Goal: Find specific fact: Find specific fact

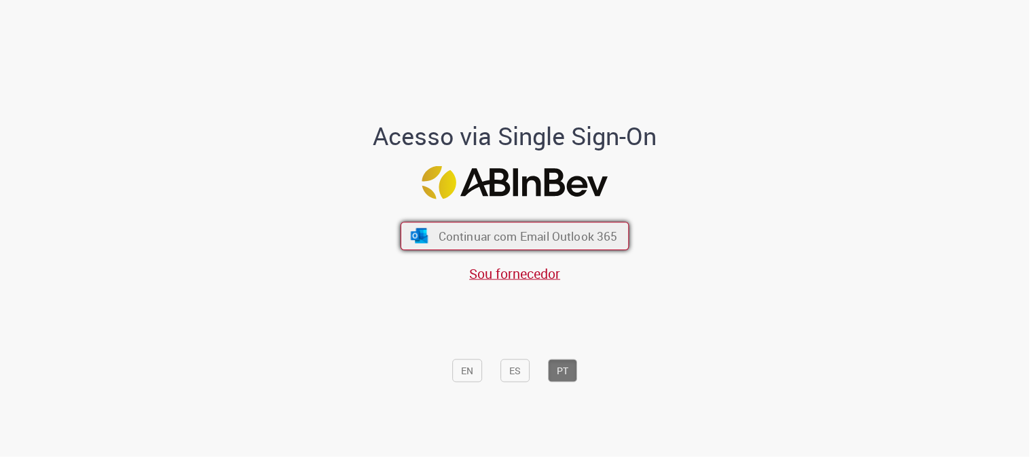
click at [513, 235] on span "Continuar com Email Outlook 365" at bounding box center [527, 237] width 179 height 16
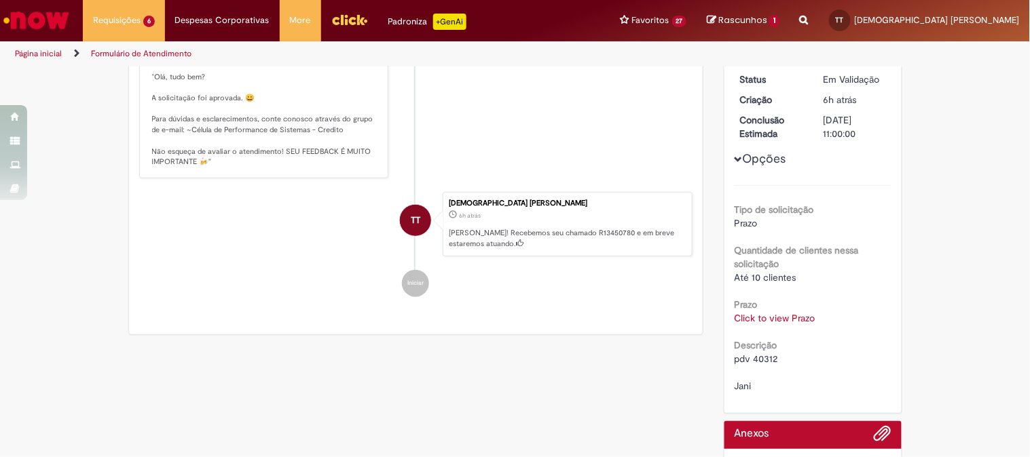
scroll to position [274, 0]
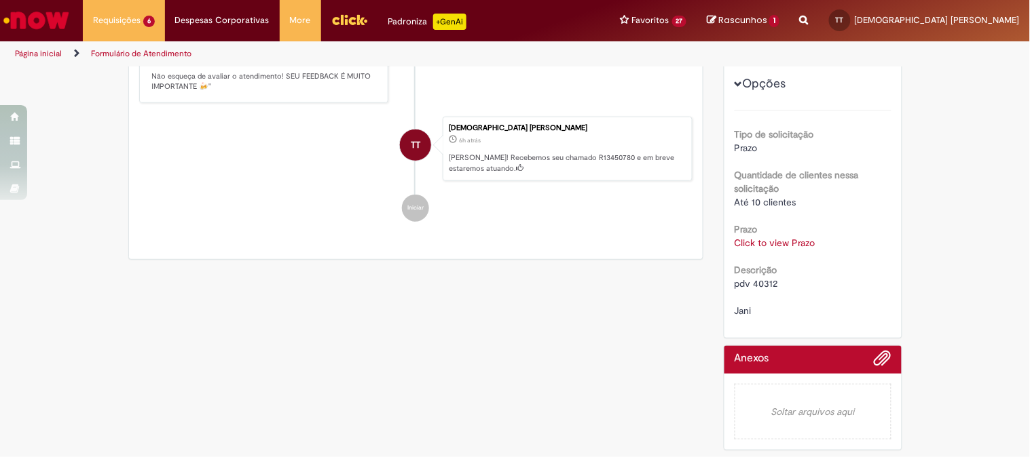
click at [768, 282] on span "pdv 40312 Jani" at bounding box center [755, 297] width 43 height 39
copy span "40312"
